Goal: Task Accomplishment & Management: Manage account settings

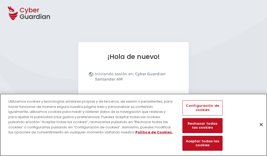
scroll to position [64, 0]
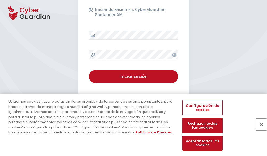
click at [258, 130] on button "Cerrar" at bounding box center [261, 124] width 12 height 12
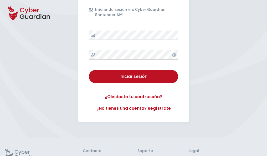
scroll to position [102, 0]
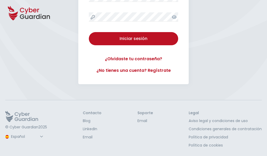
click at [89, 32] on button "Iniciar sesión" at bounding box center [133, 38] width 89 height 13
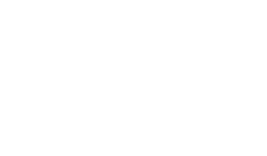
select select "Português (BR)"
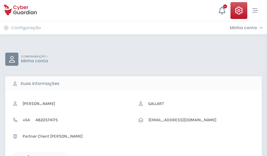
click at [27, 155] on icon "button" at bounding box center [27, 157] width 4 height 4
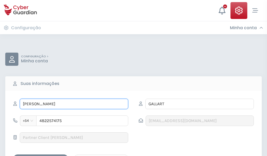
click at [74, 104] on input "DONATO" at bounding box center [74, 103] width 108 height 11
type input "D"
type input "Felipa"
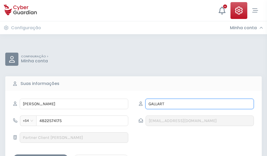
click at [199, 104] on input "GALLART" at bounding box center [199, 103] width 108 height 11
type input "G"
type input "Burgos"
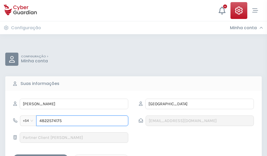
click at [82, 120] on input "4822574175" at bounding box center [82, 120] width 92 height 11
type input "4"
type input "4878157760"
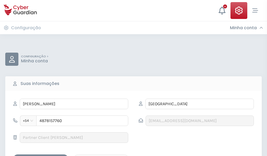
click at [41, 155] on div "Salvar alterações" at bounding box center [40, 158] width 47 height 7
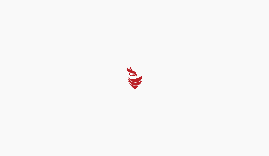
select select "Português (BR)"
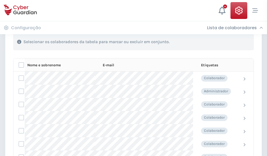
scroll to position [225, 0]
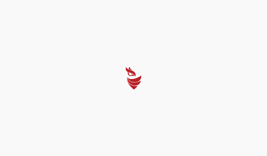
select select "Português (BR)"
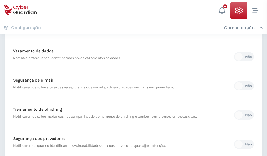
scroll to position [276, 0]
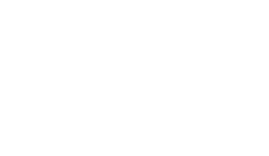
select select "Português (BR)"
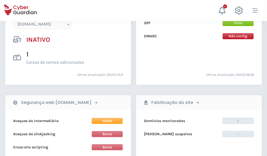
scroll to position [494, 0]
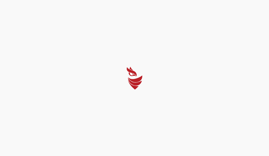
select select "Português (BR)"
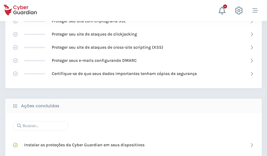
scroll to position [350, 0]
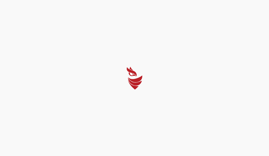
select select "Português (BR)"
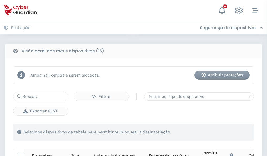
scroll to position [464, 0]
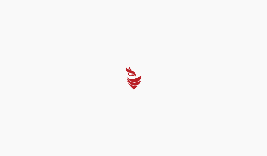
select select "Português (BR)"
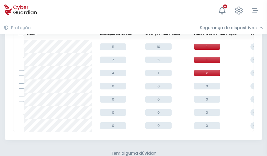
scroll to position [230, 0]
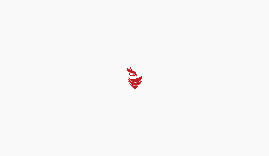
select select "Português (BR)"
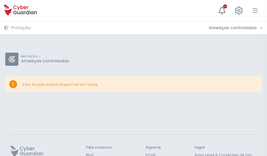
scroll to position [34, 0]
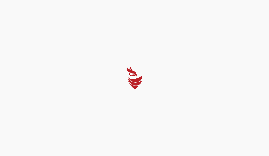
select select "Português (BR)"
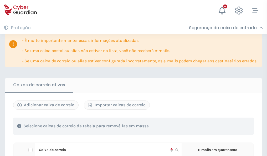
scroll to position [308, 0]
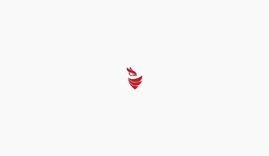
select select "Português (BR)"
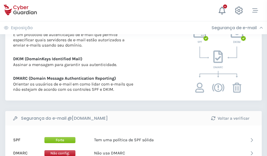
scroll to position [283, 0]
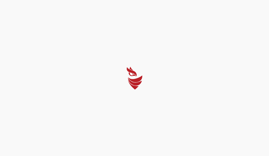
select select "Português (BR)"
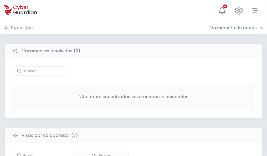
scroll to position [434, 0]
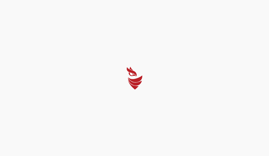
select select "Português (BR)"
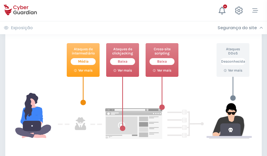
scroll to position [286, 0]
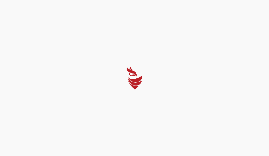
select select "Português (BR)"
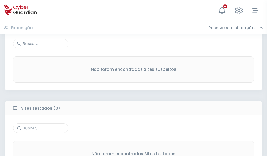
scroll to position [275, 0]
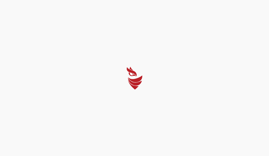
select select "Português (BR)"
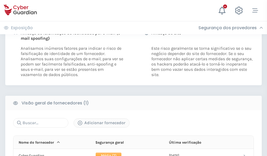
scroll to position [267, 0]
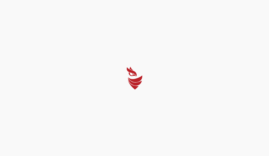
select select "Português (BR)"
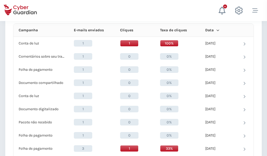
scroll to position [471, 0]
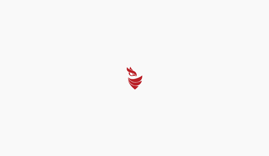
select select "Português (BR)"
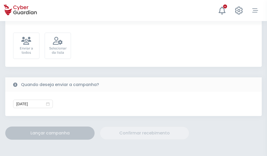
scroll to position [192, 0]
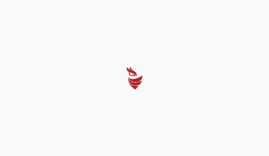
select select "Português (BR)"
